Goal: Task Accomplishment & Management: Complete application form

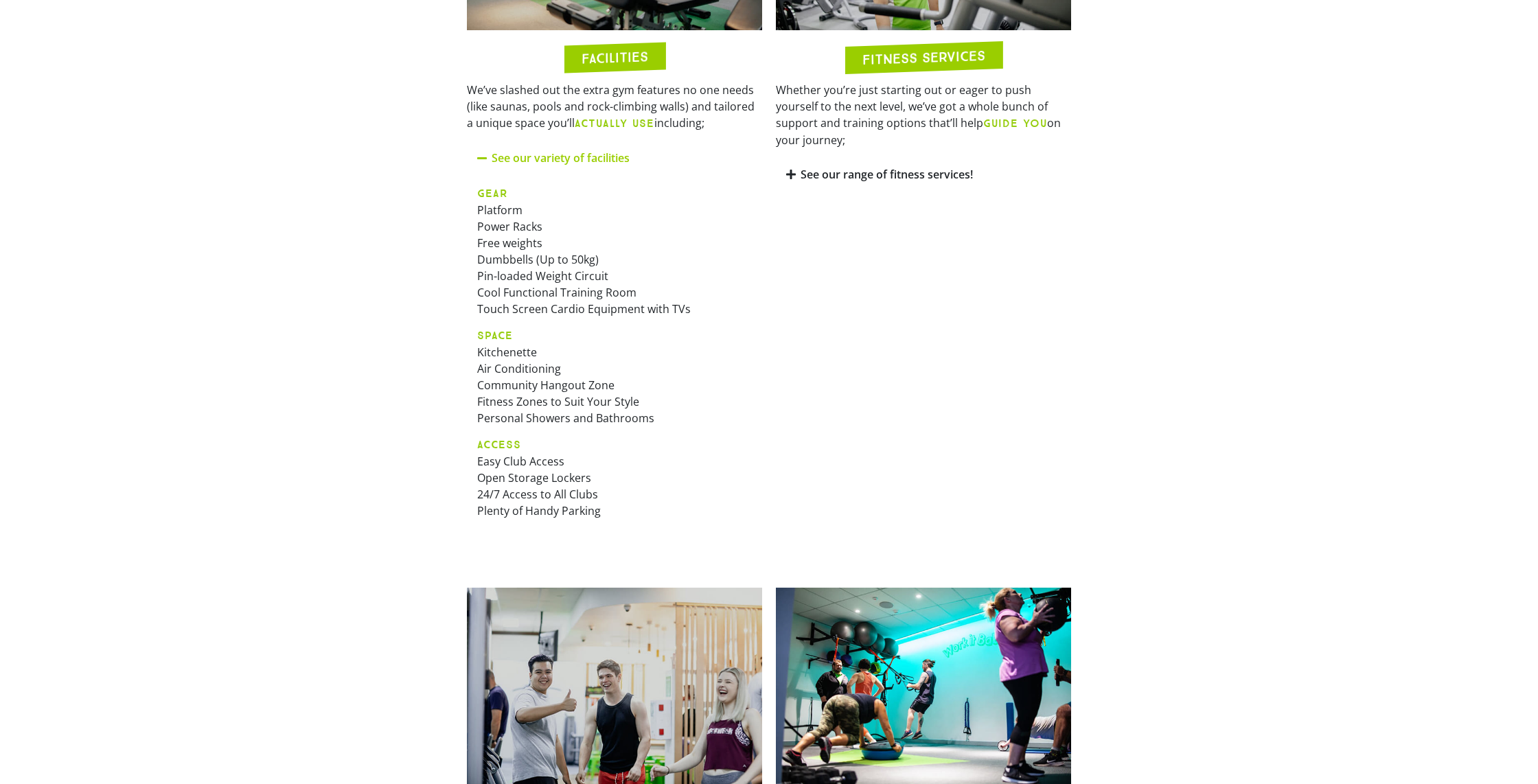
scroll to position [887, 0]
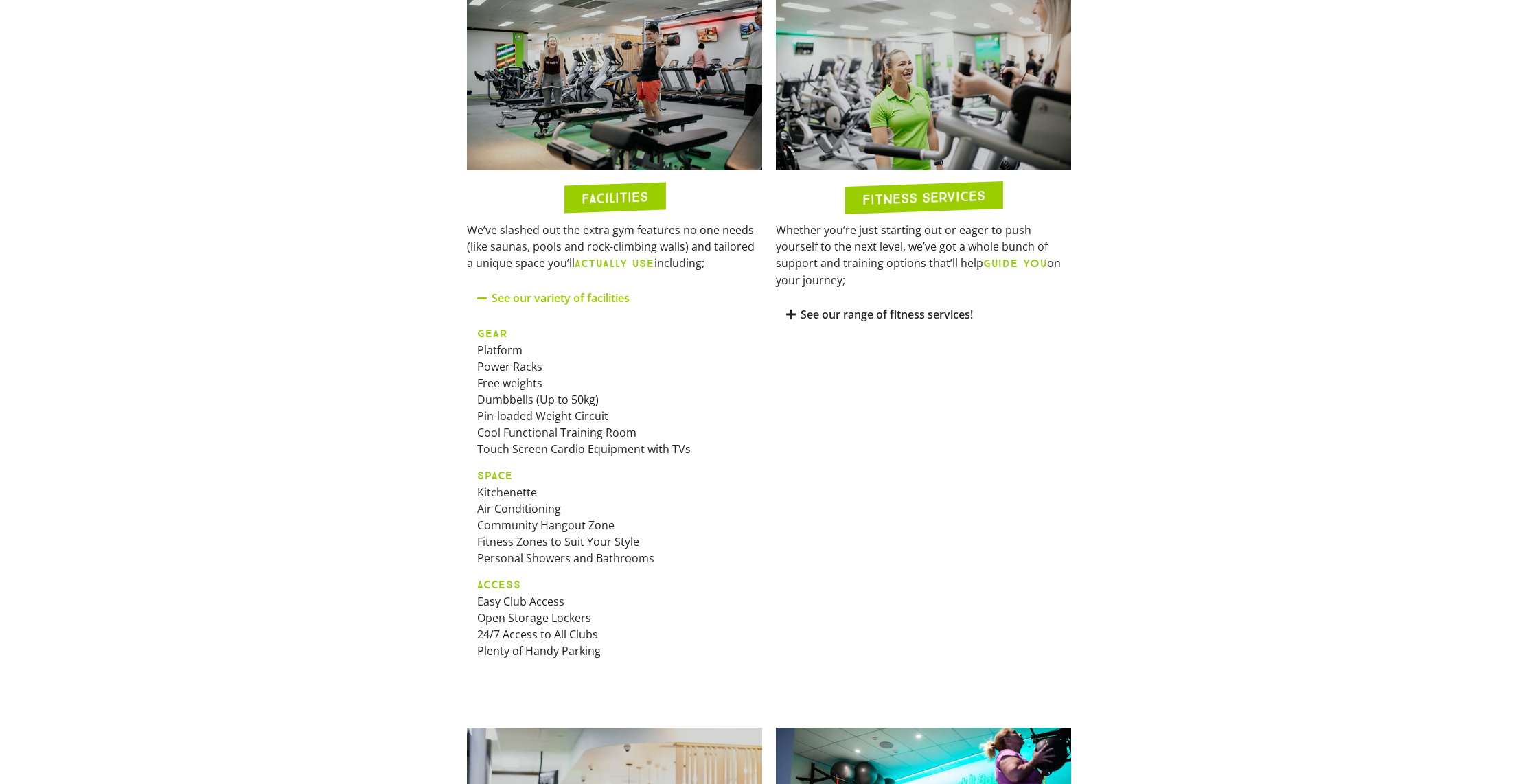
click at [513, 294] on link "See our variety of facilities" at bounding box center [561, 298] width 138 height 15
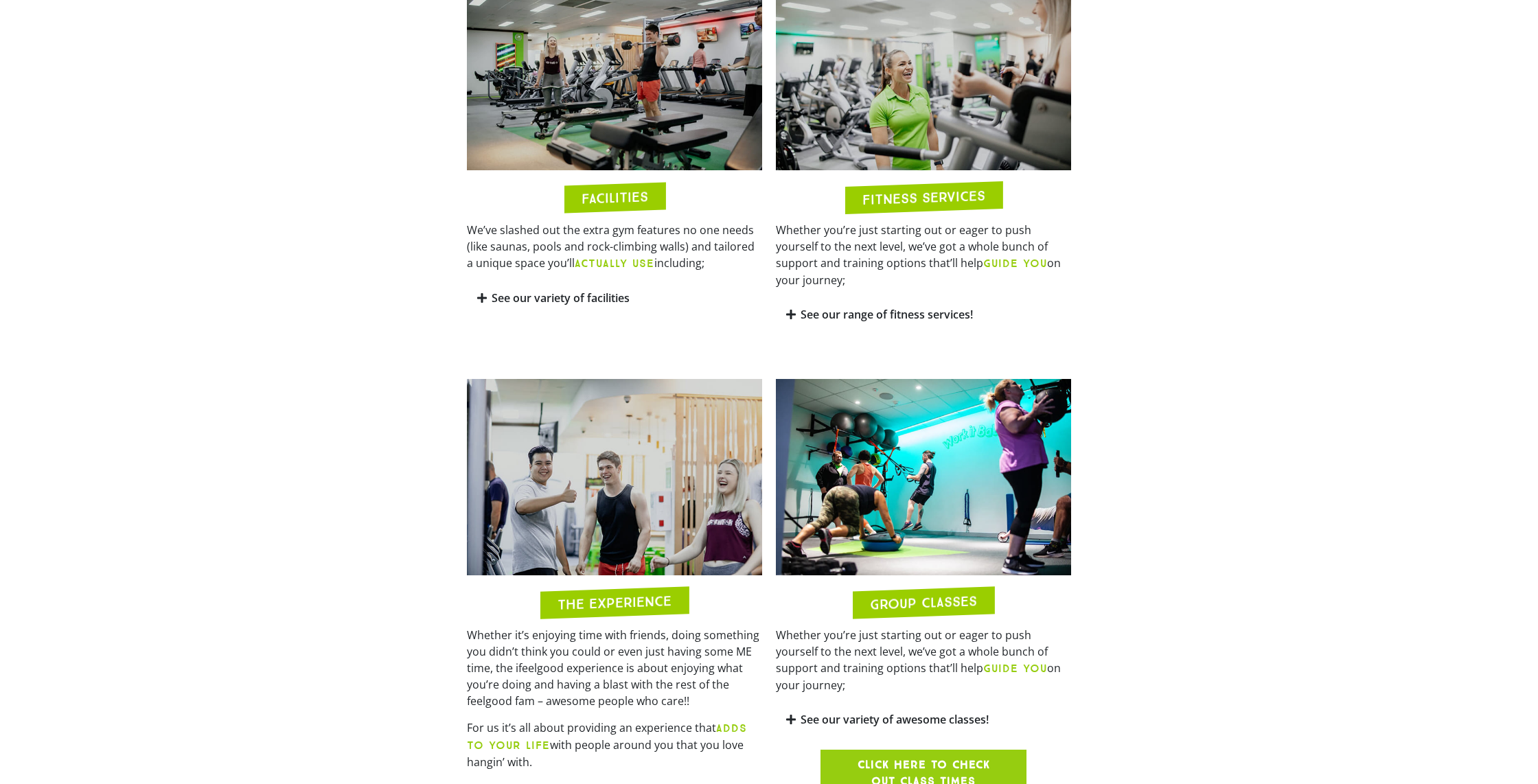
click at [513, 294] on link "See our variety of facilities" at bounding box center [561, 298] width 138 height 15
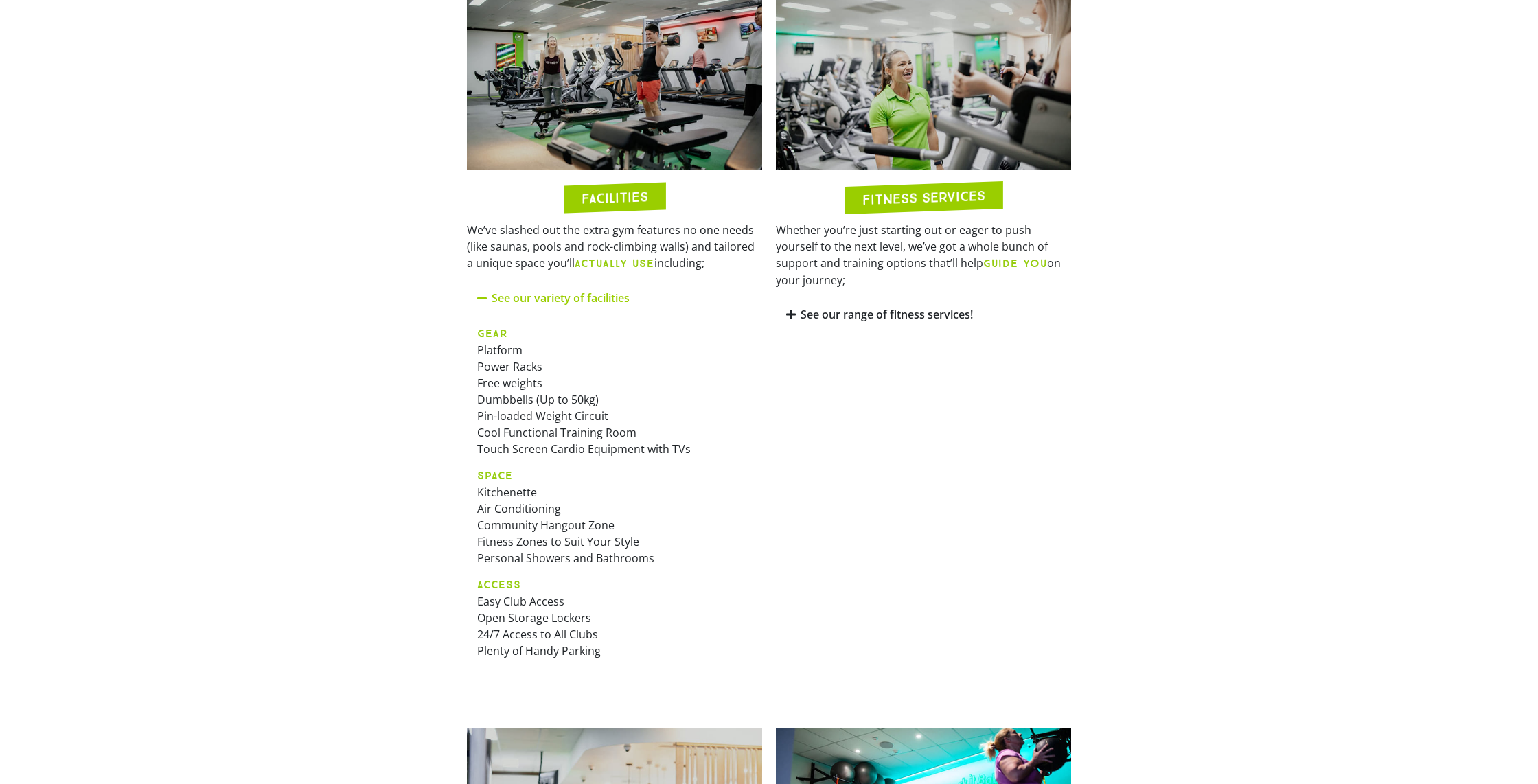
click at [849, 307] on link "See our range of fitness services!" at bounding box center [886, 314] width 172 height 15
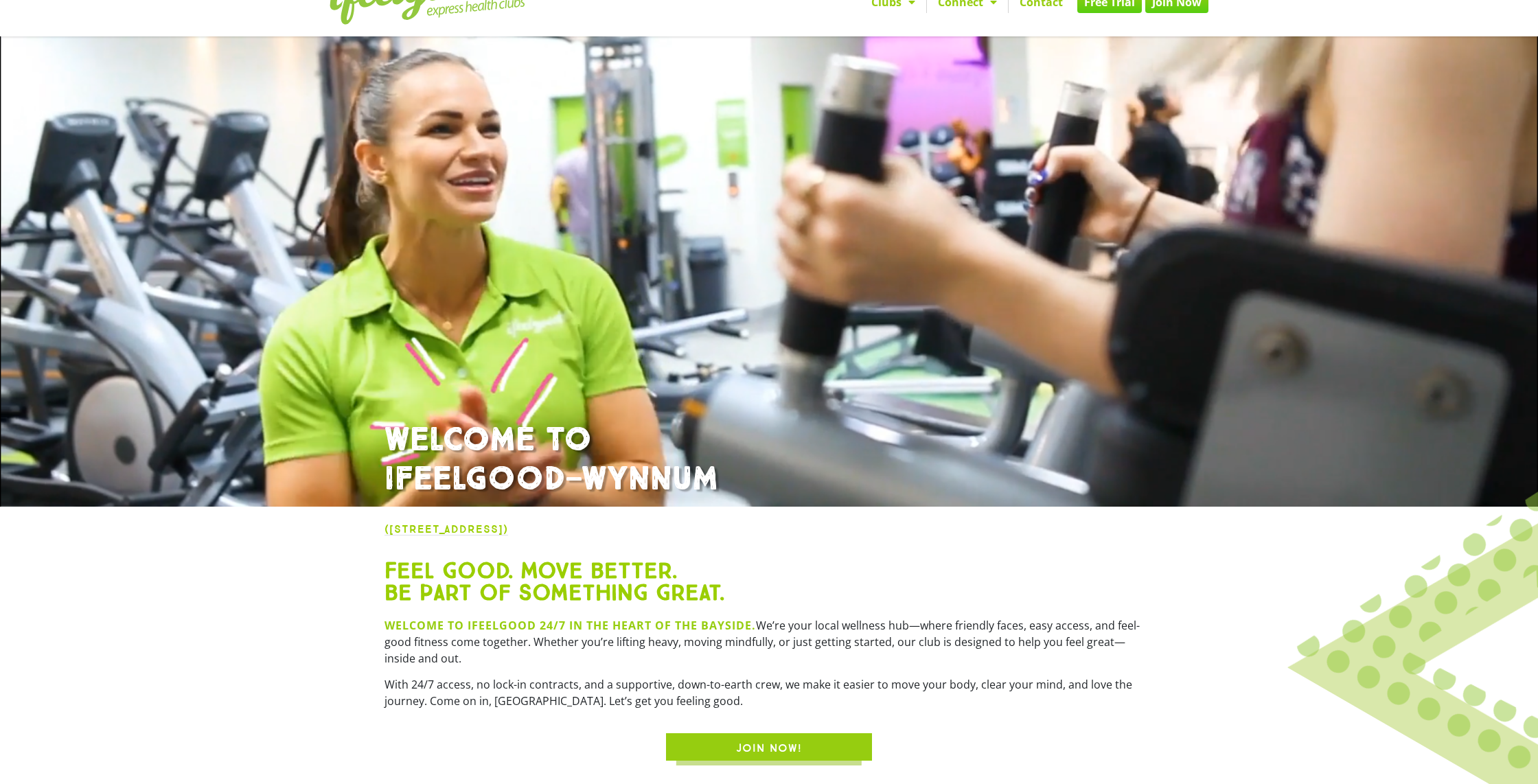
scroll to position [0, 0]
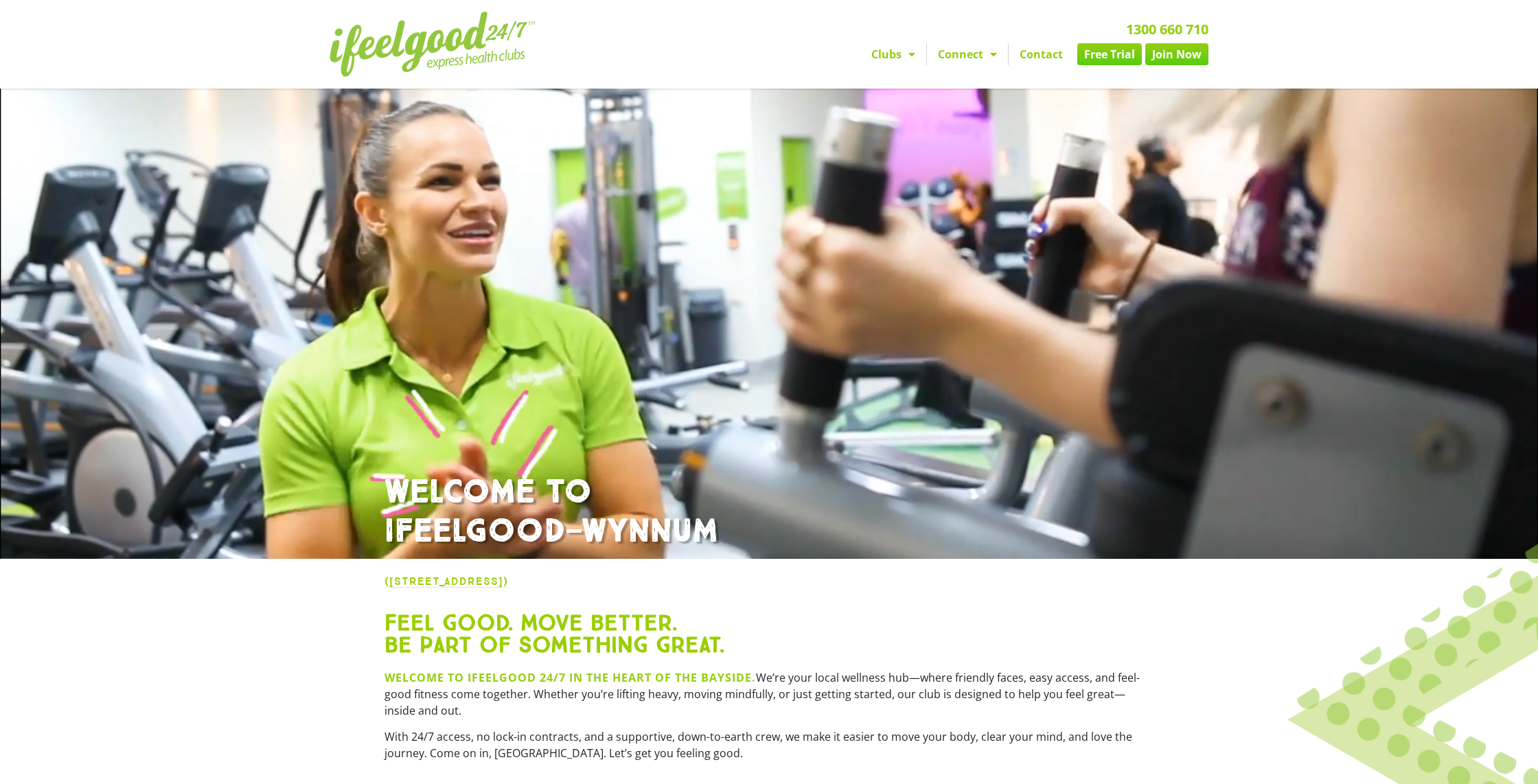
click at [1118, 58] on link "Free Trial" at bounding box center [1110, 54] width 64 height 22
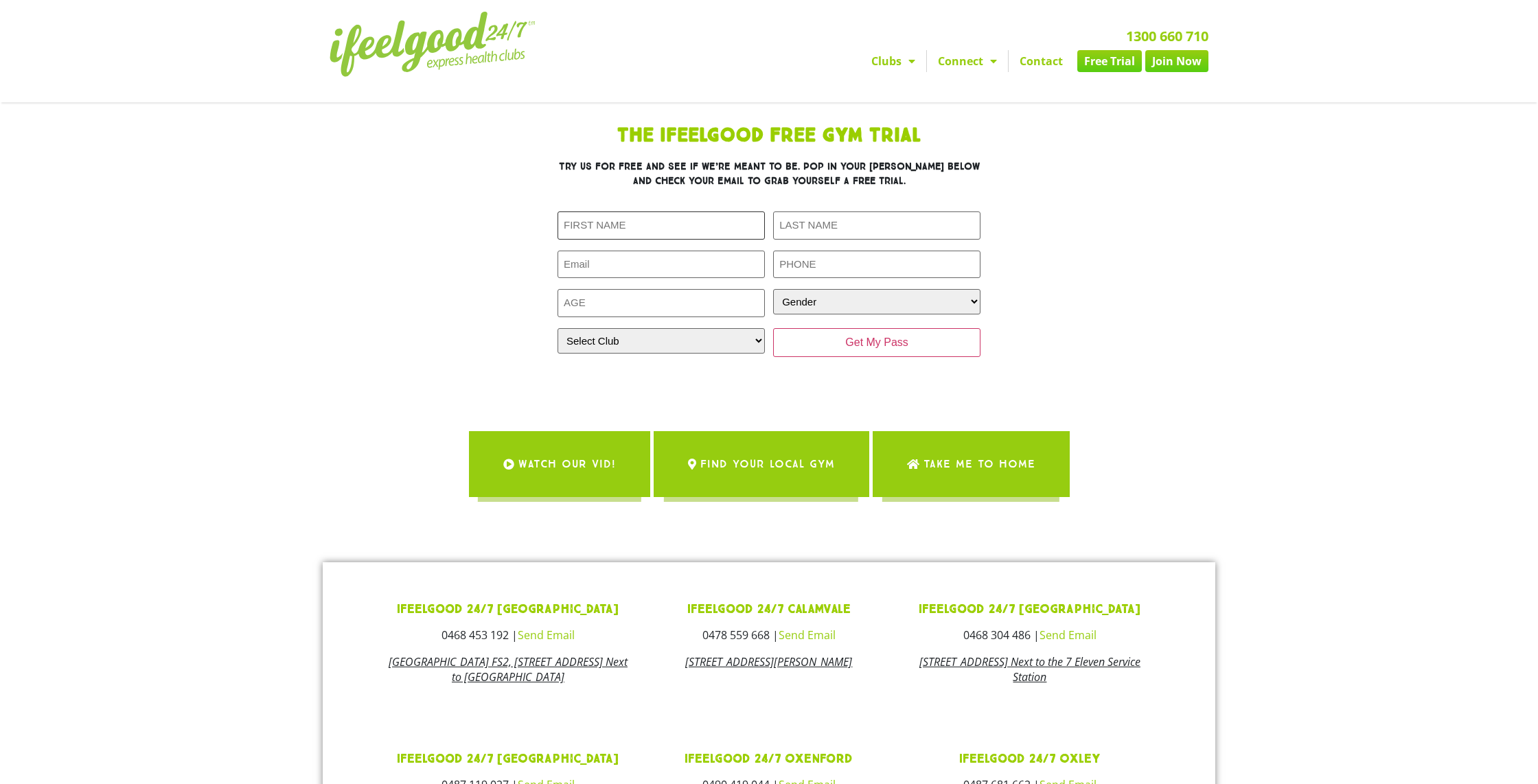
click at [610, 224] on input "First Name (Required)" at bounding box center [660, 225] width 207 height 28
type input "b"
type input "[PERSON_NAME]"
type input "Jarman"
type input "barryjj22@icloud.com"
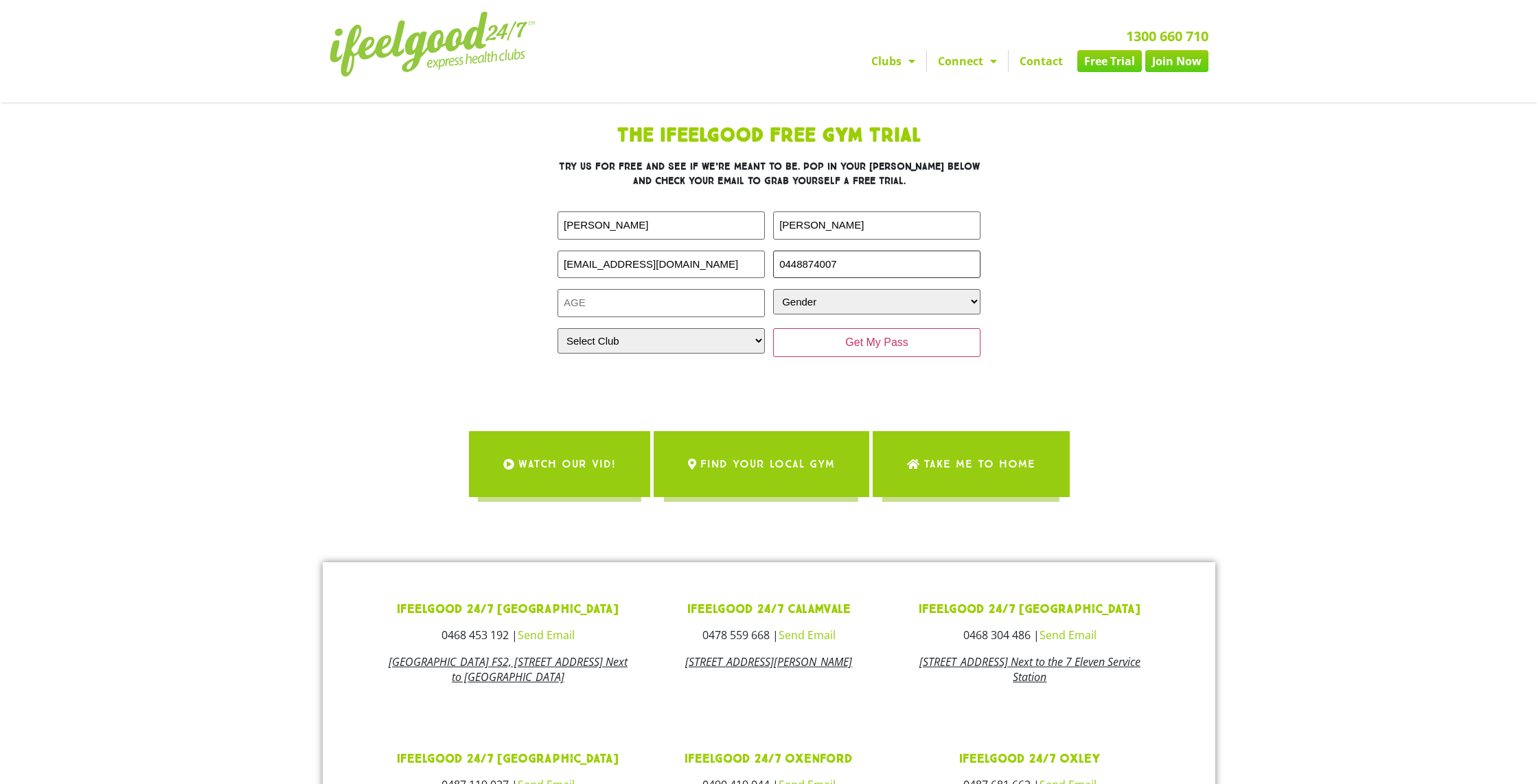
type input "0448874007"
click at [853, 292] on select "Gender Male Female" at bounding box center [876, 301] width 207 height 26
select select "Male"
click at [773, 289] on select "Gender Male Female" at bounding box center [876, 301] width 207 height 26
click at [692, 305] on input "Age (Required)" at bounding box center [660, 302] width 207 height 28
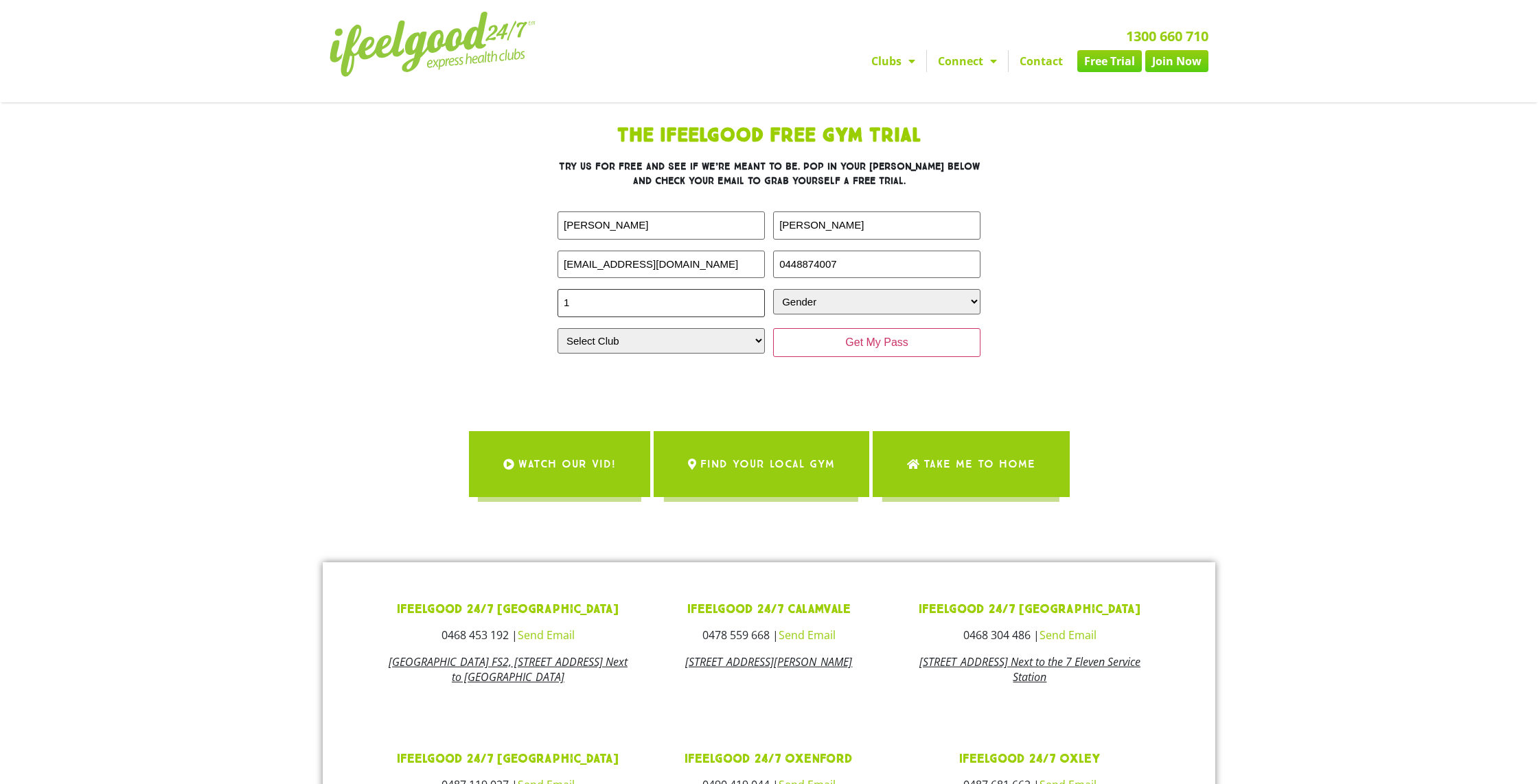
type input "1"
click at [752, 300] on input "1" at bounding box center [660, 302] width 207 height 28
click at [598, 304] on input "1" at bounding box center [660, 302] width 207 height 28
type input "56"
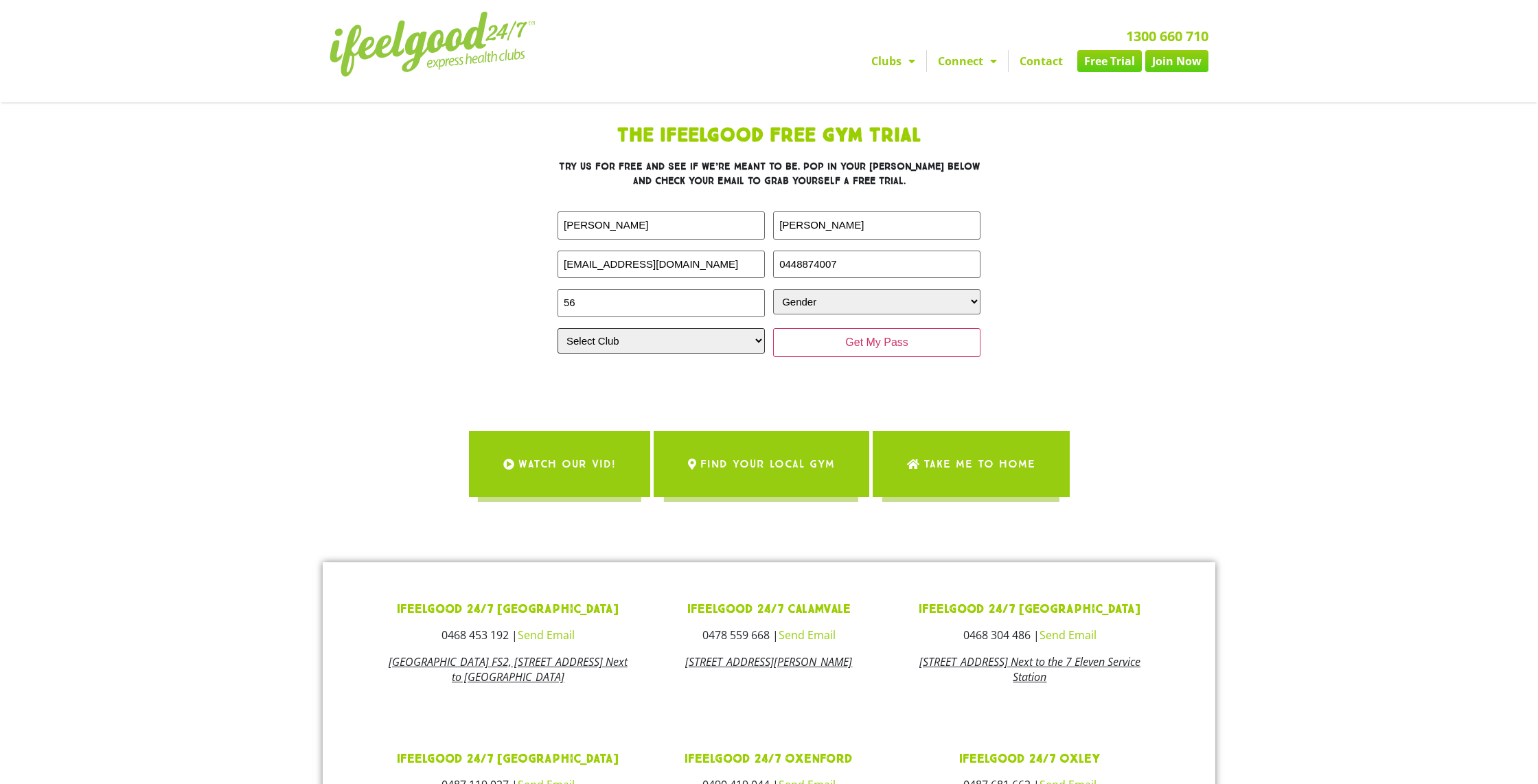
click at [694, 349] on select "Select Club Alexandra Hills Calamvale Coopers Plains Middle Park Oxenford Oxley…" at bounding box center [660, 341] width 207 height 26
select select "Wynnum"
click at [557, 328] on select "Select Club Alexandra Hills Calamvale Coopers Plains Middle Park Oxenford Oxley…" at bounding box center [660, 341] width 207 height 26
click at [867, 342] on input "Get My Pass" at bounding box center [876, 342] width 207 height 28
